Goal: Check status: Check status

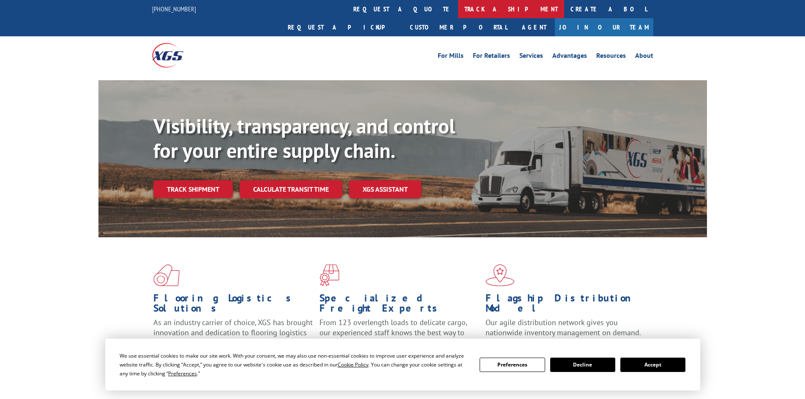
click at [458, 5] on link "track a shipment" at bounding box center [511, 9] width 106 height 18
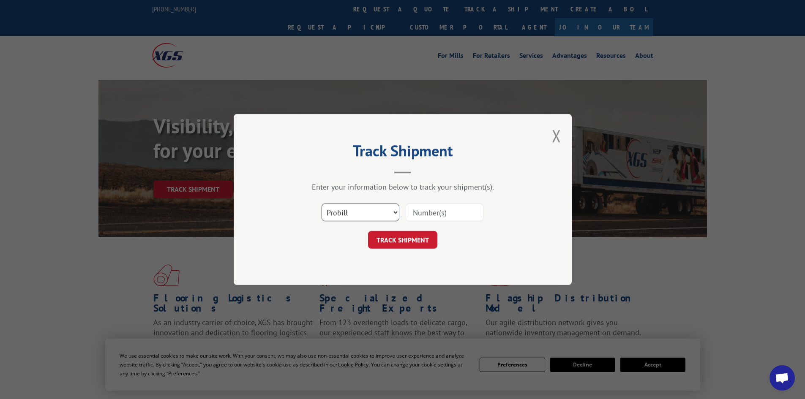
click at [396, 213] on select "Select category... Probill BOL PO" at bounding box center [361, 213] width 78 height 18
select select "po"
click at [322, 204] on select "Select category... Probill BOL PO" at bounding box center [361, 213] width 78 height 18
click at [427, 210] on input at bounding box center [445, 213] width 78 height 18
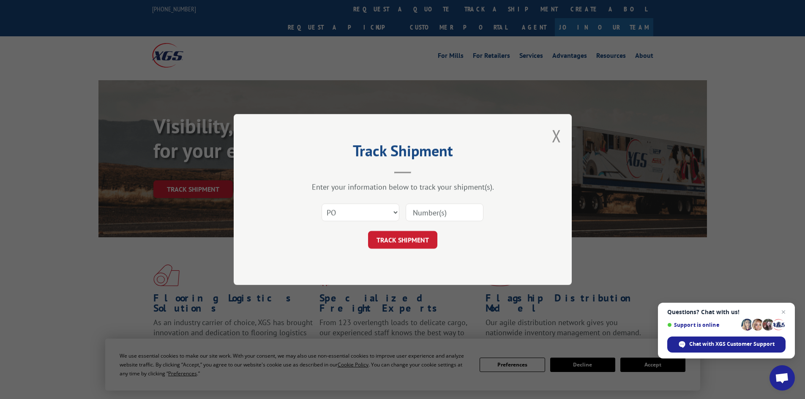
paste input "12535638"
type input "12535638"
click at [418, 240] on button "TRACK SHIPMENT" at bounding box center [402, 240] width 69 height 18
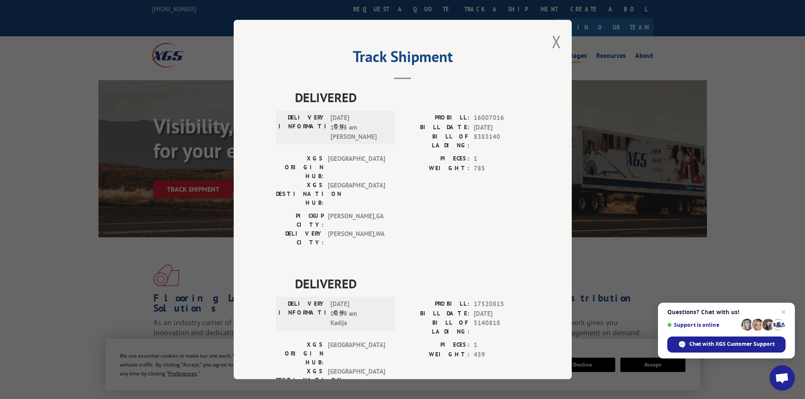
click at [555, 41] on button "Close modal" at bounding box center [556, 41] width 9 height 22
